Goal: Navigation & Orientation: Find specific page/section

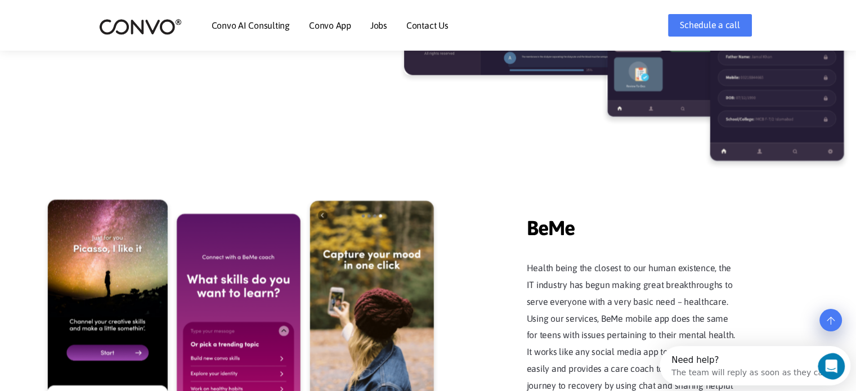
click at [381, 26] on link "Jobs" at bounding box center [379, 25] width 17 height 9
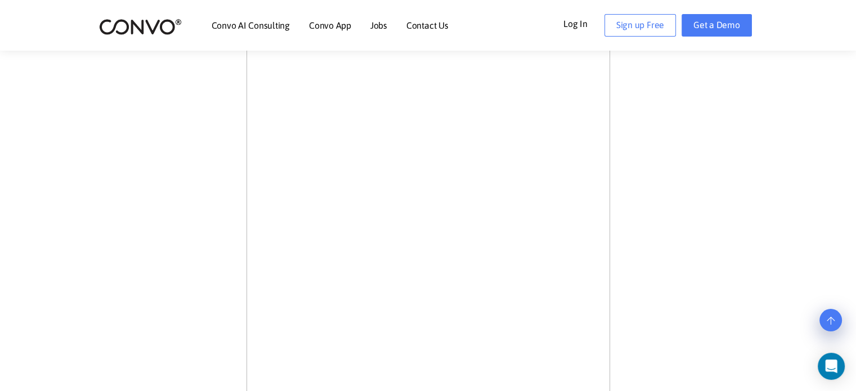
scroll to position [338, 0]
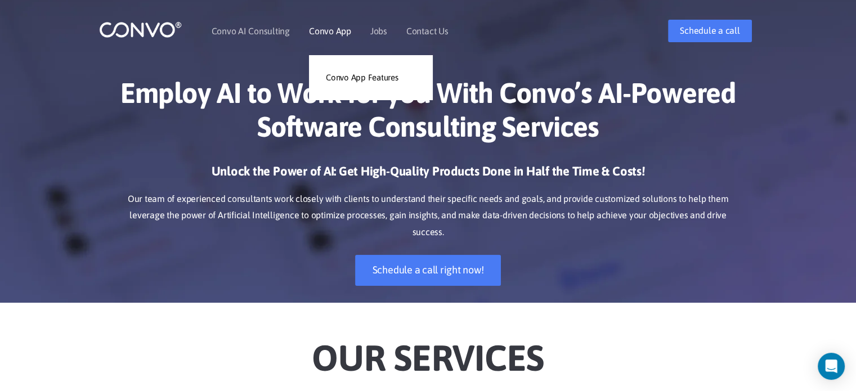
click at [327, 26] on link "Convo App" at bounding box center [330, 30] width 42 height 9
